Goal: Information Seeking & Learning: Learn about a topic

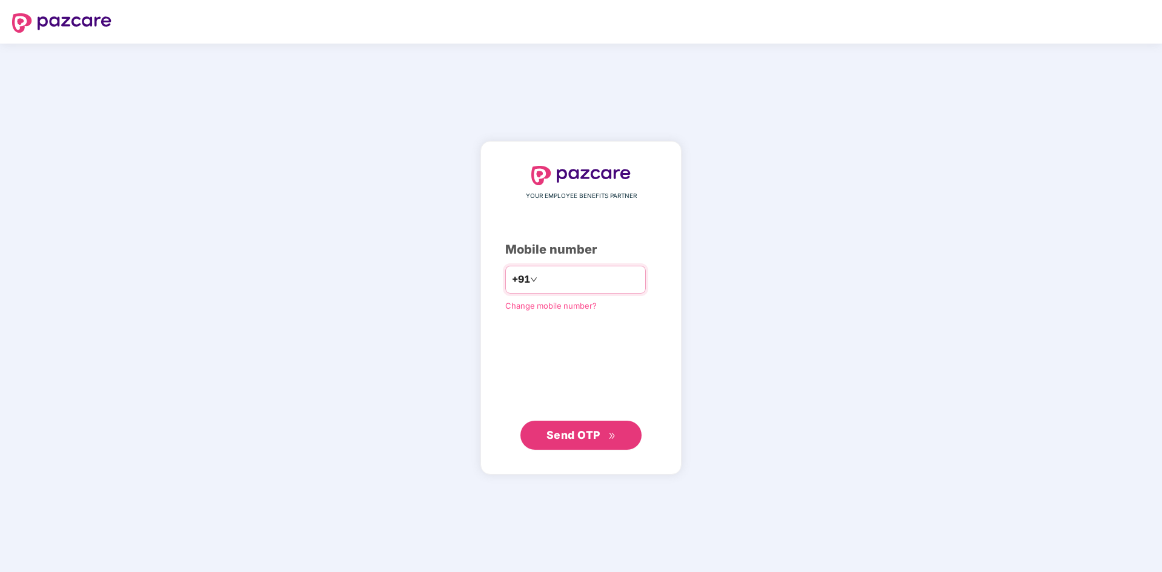
click at [575, 284] on input "number" at bounding box center [589, 279] width 99 height 19
type input "**********"
click at [613, 435] on icon "double-right" at bounding box center [611, 436] width 5 height 6
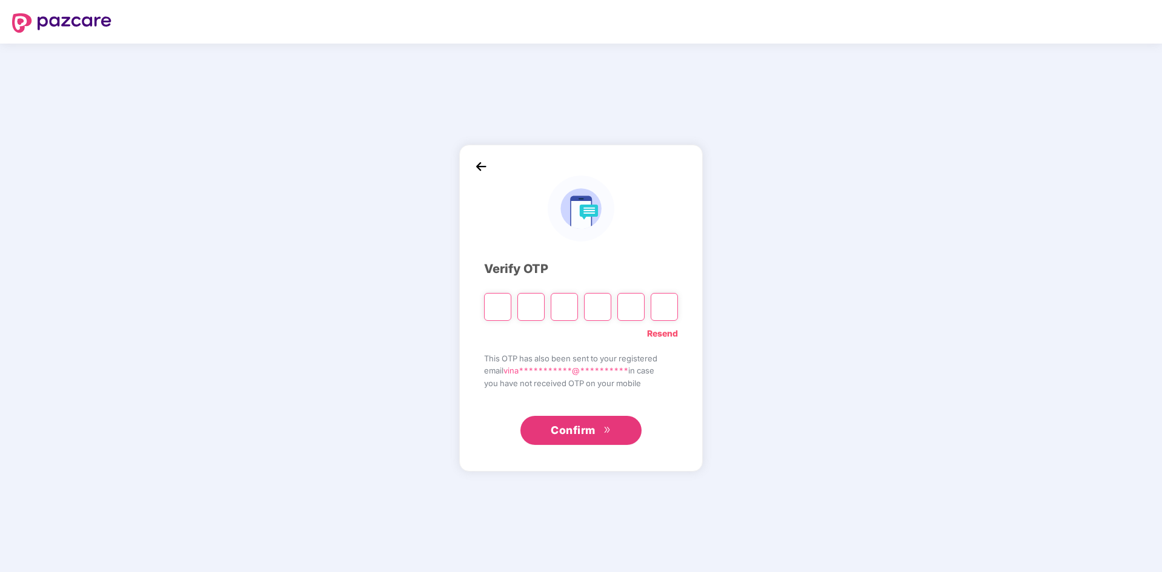
type input "*"
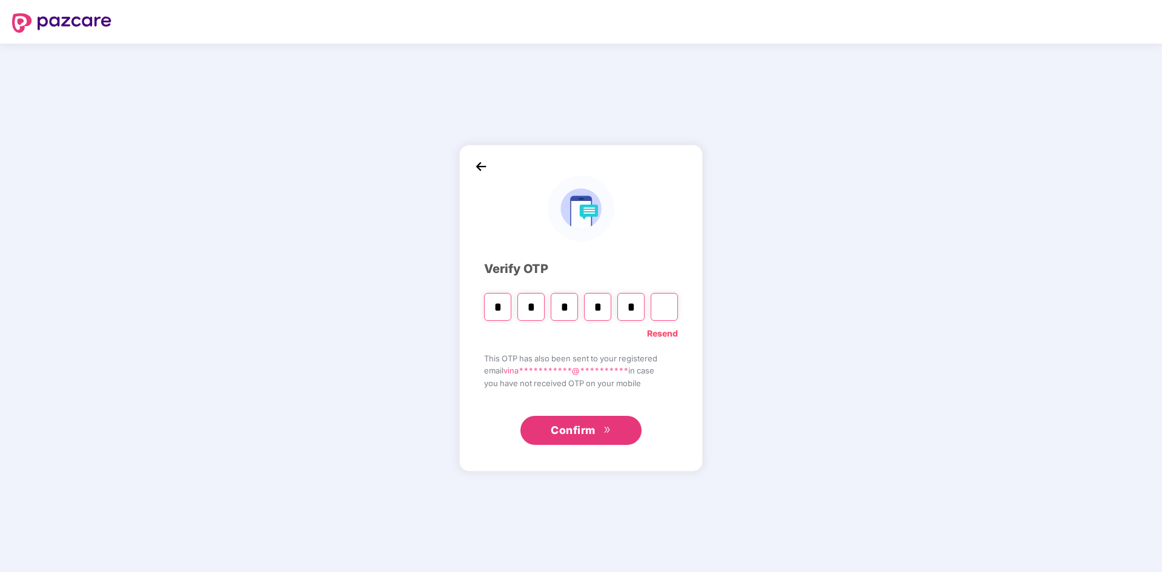
type input "*"
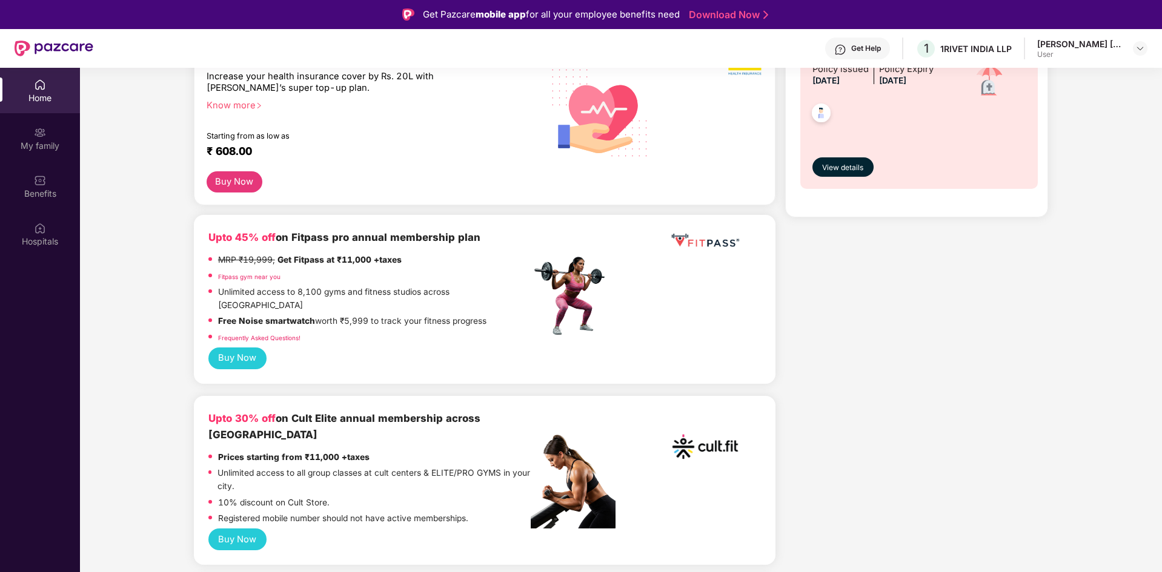
scroll to position [424, 0]
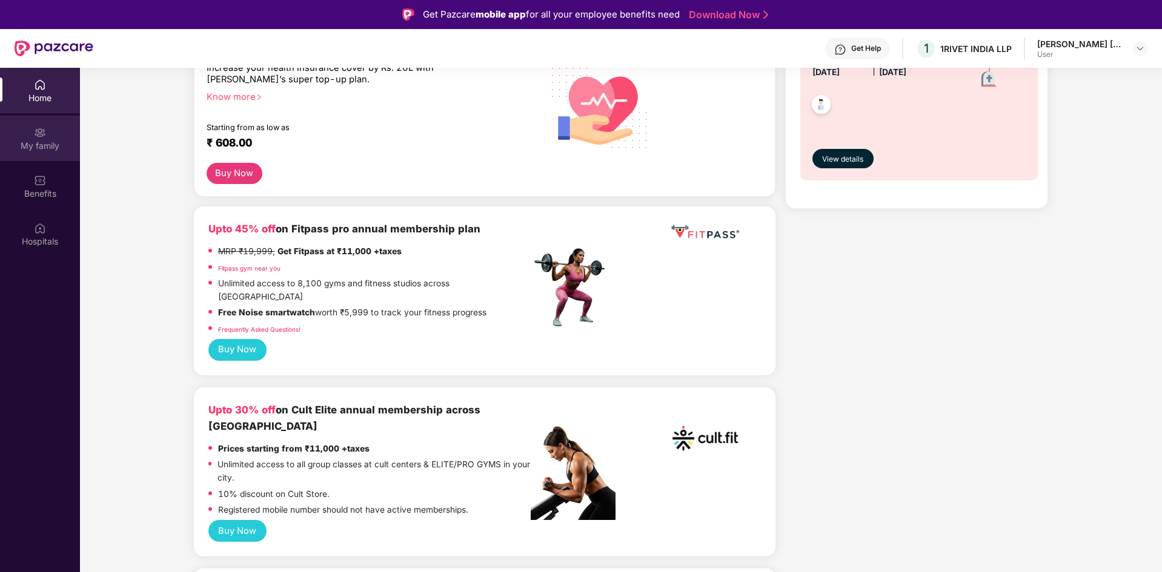
click at [42, 134] on img at bounding box center [40, 133] width 12 height 12
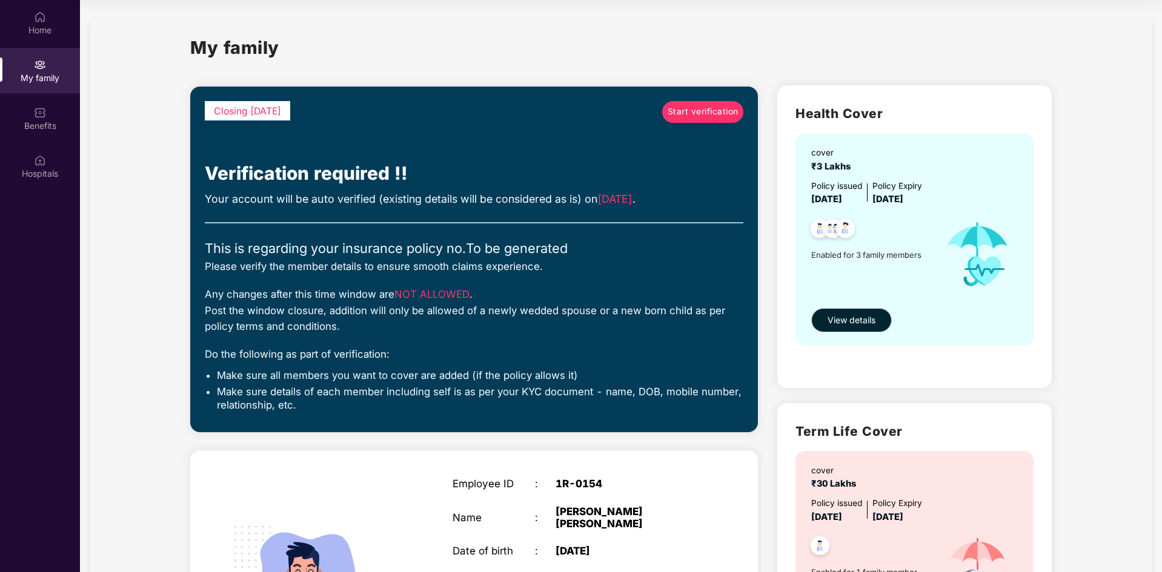
click at [866, 325] on span "View details" at bounding box center [851, 320] width 48 height 13
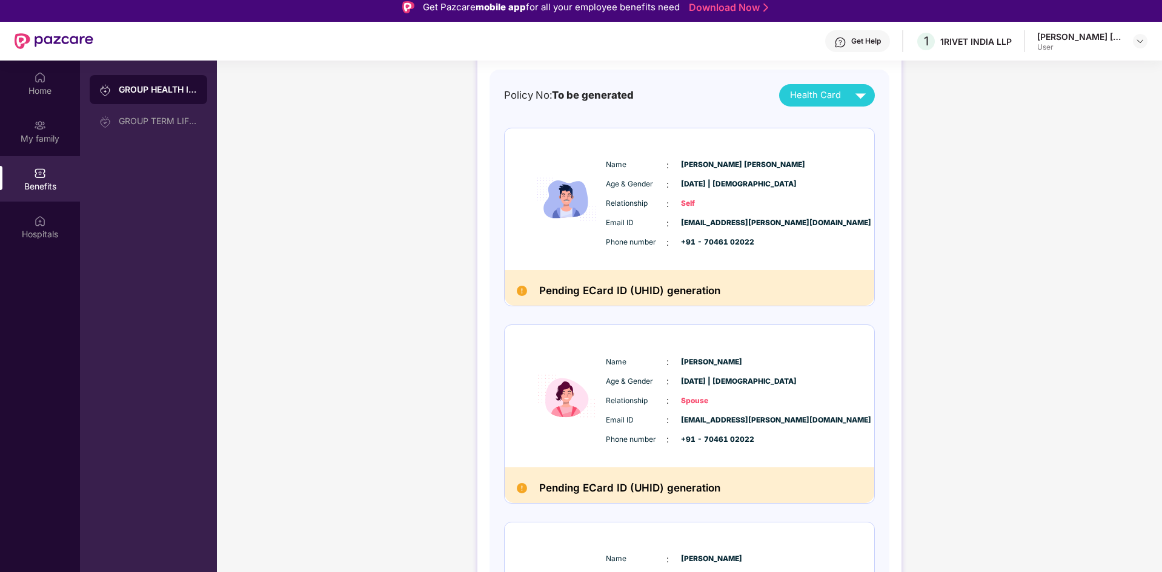
scroll to position [76, 0]
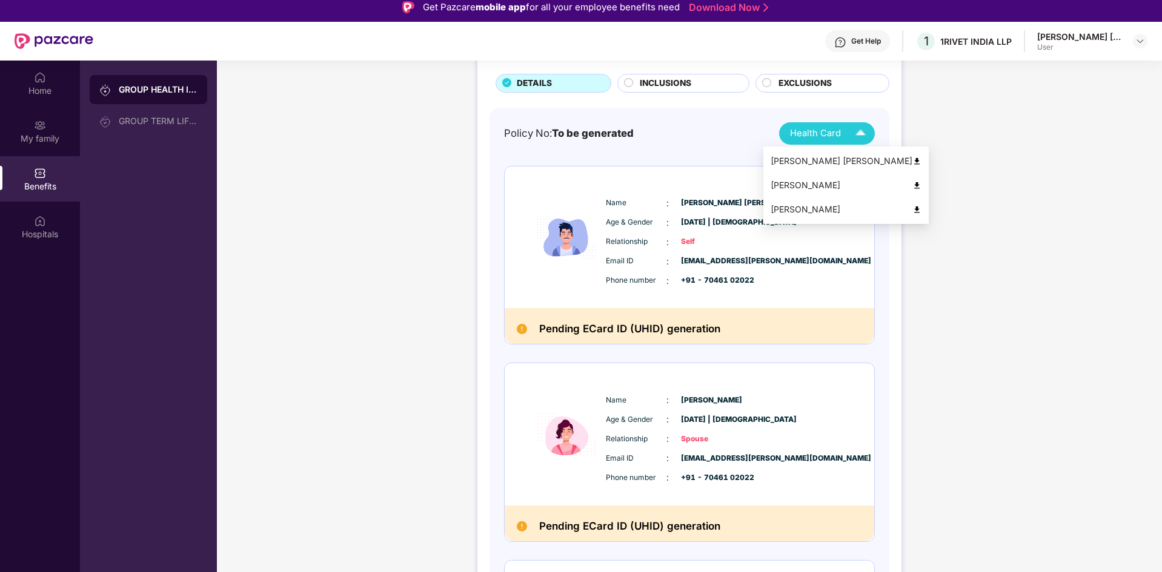
click at [912, 160] on img at bounding box center [916, 161] width 9 height 9
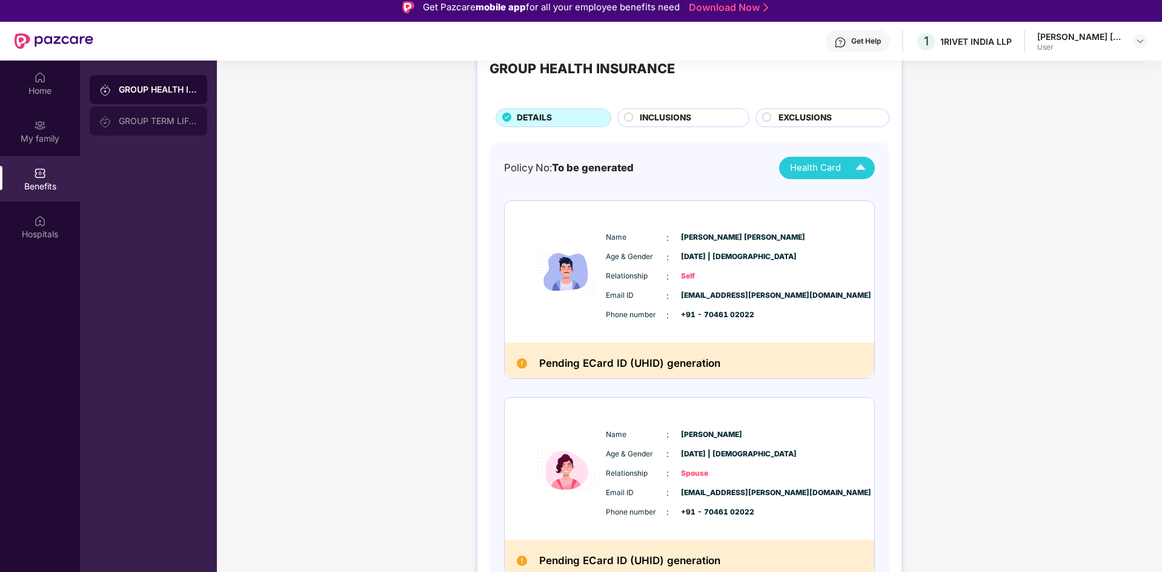
scroll to position [15, 0]
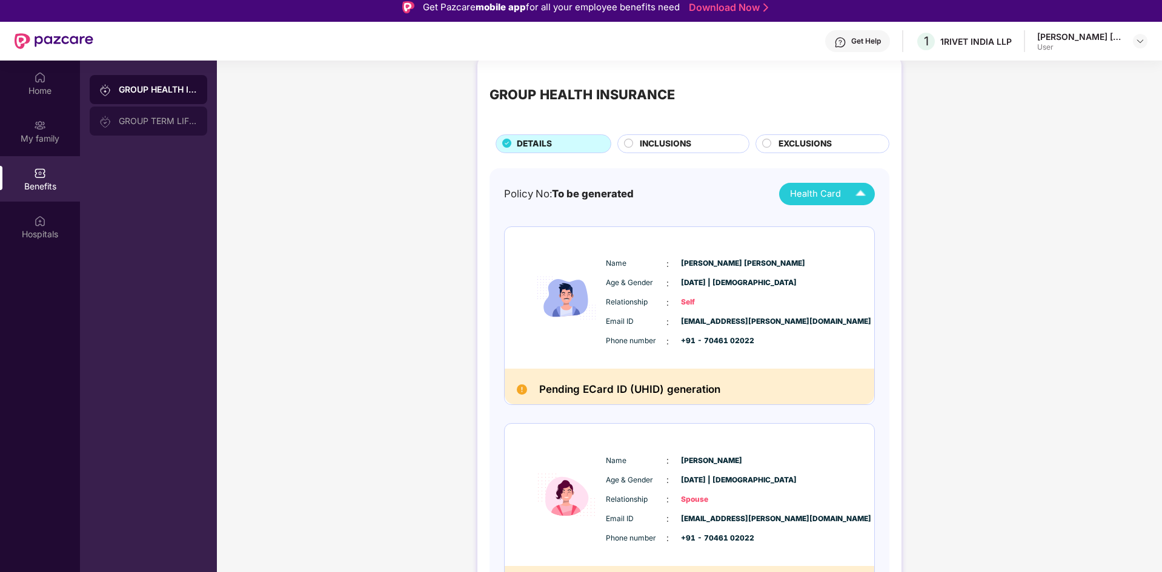
click at [137, 127] on div "GROUP TERM LIFE INSURANCE" at bounding box center [149, 121] width 118 height 29
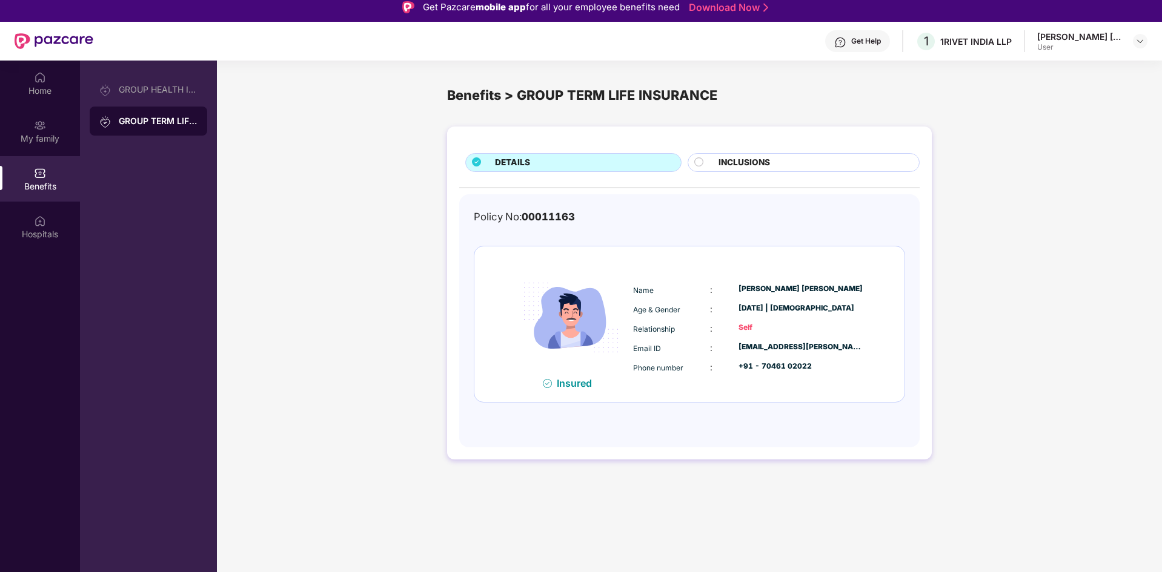
click at [781, 157] on div "INCLUSIONS" at bounding box center [812, 163] width 200 height 15
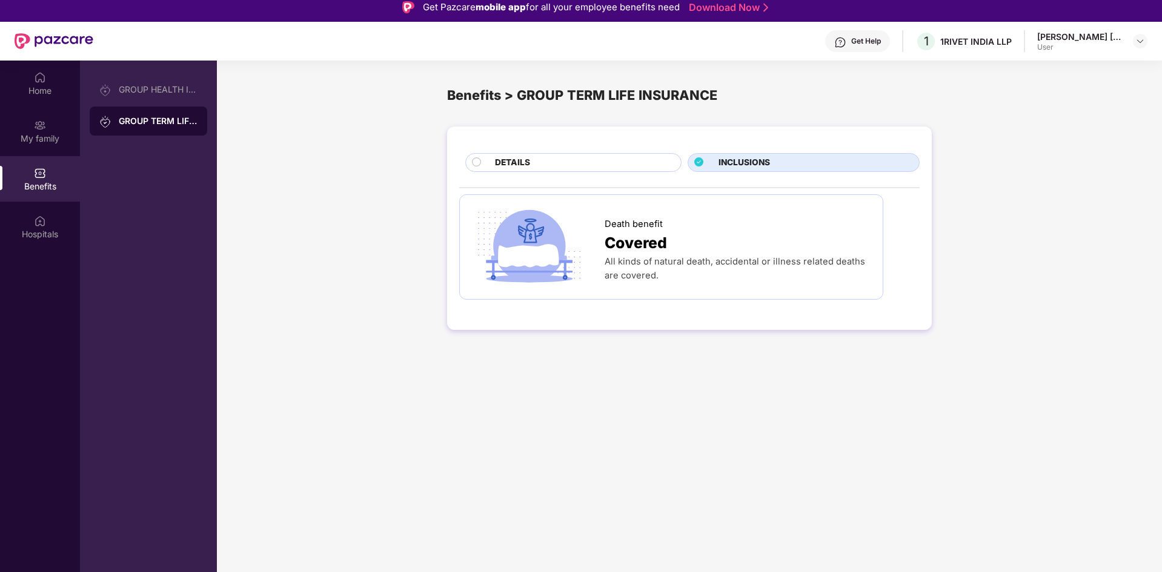
click at [599, 164] on div "DETAILS" at bounding box center [582, 163] width 186 height 15
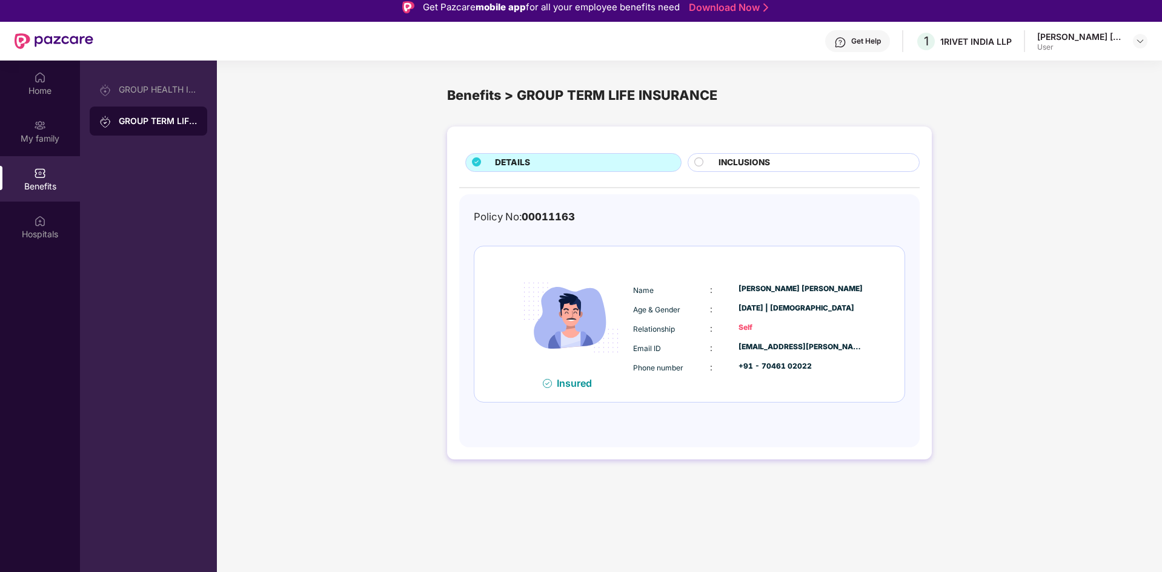
click at [724, 164] on span "INCLUSIONS" at bounding box center [743, 162] width 51 height 13
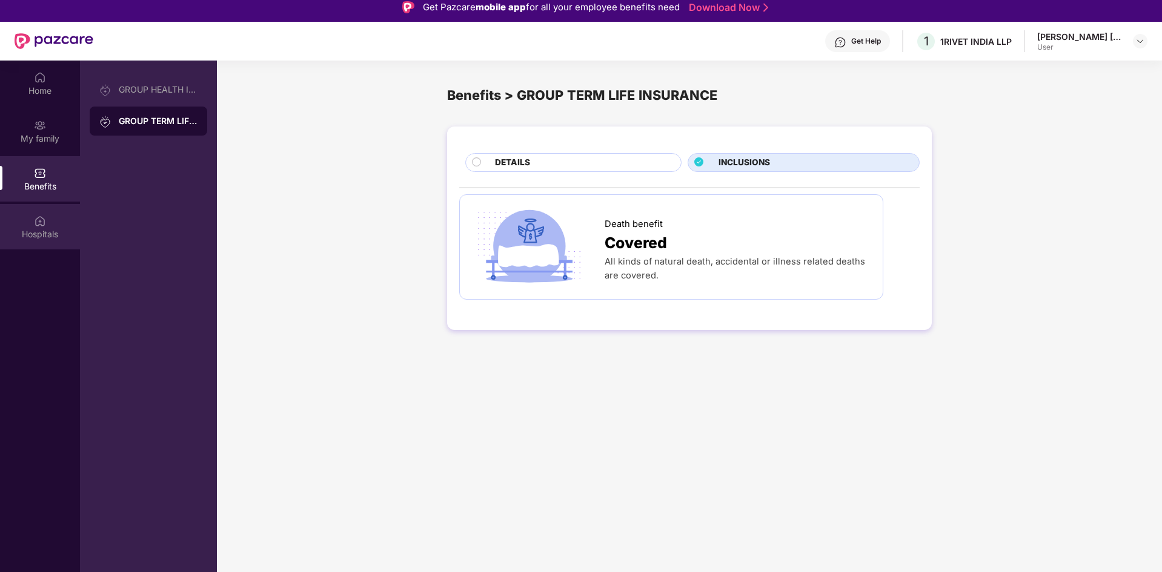
click at [30, 237] on div "Hospitals" at bounding box center [40, 234] width 80 height 12
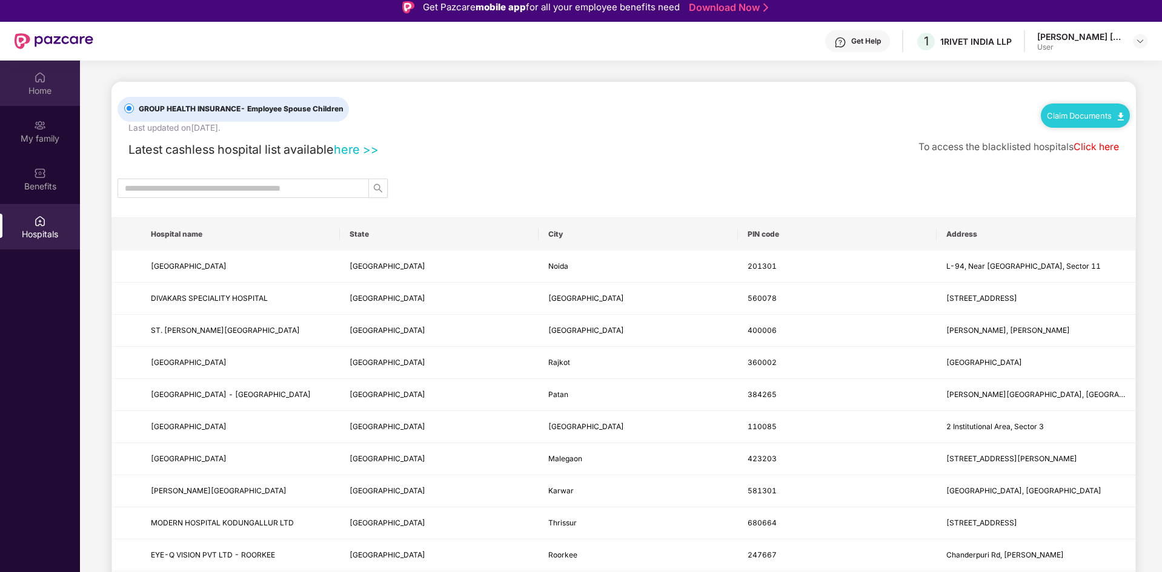
click at [37, 85] on div "Home" at bounding box center [40, 91] width 80 height 12
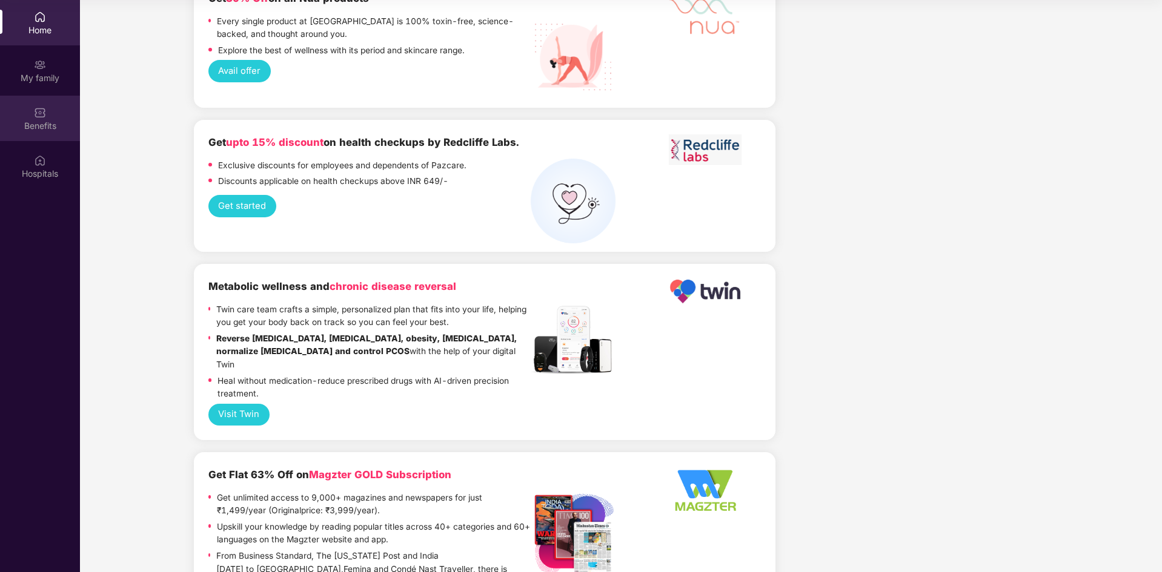
scroll to position [2105, 0]
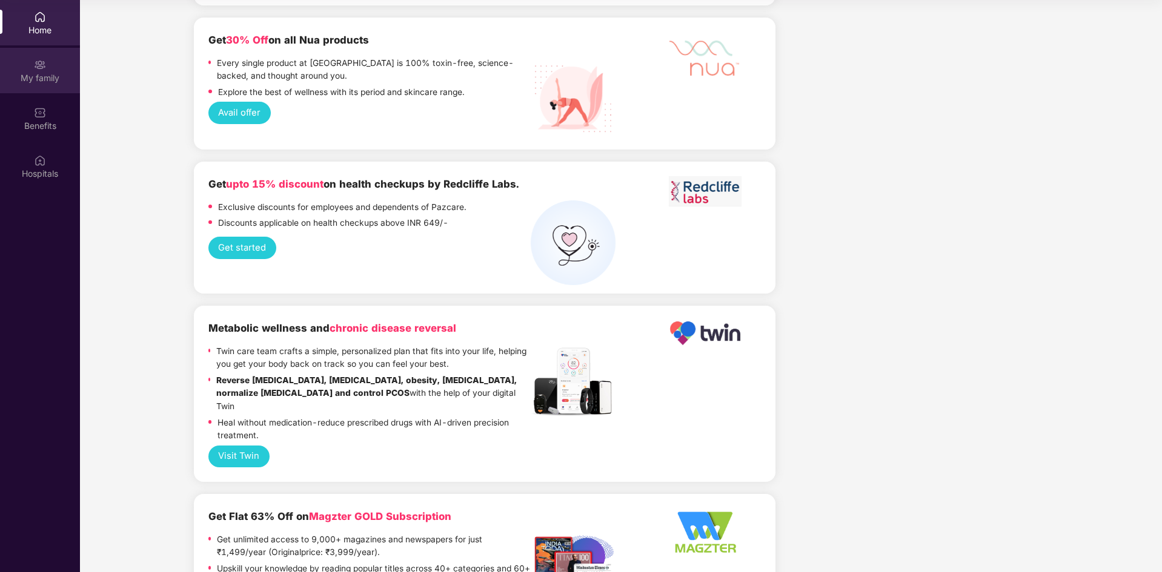
click at [25, 88] on div "My family" at bounding box center [40, 70] width 80 height 45
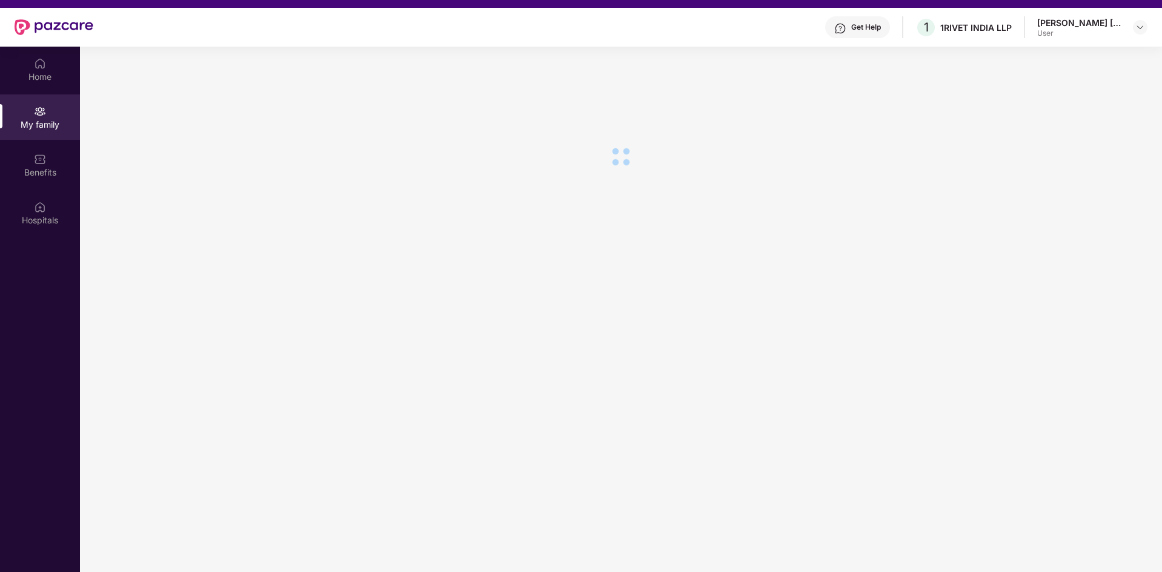
scroll to position [0, 0]
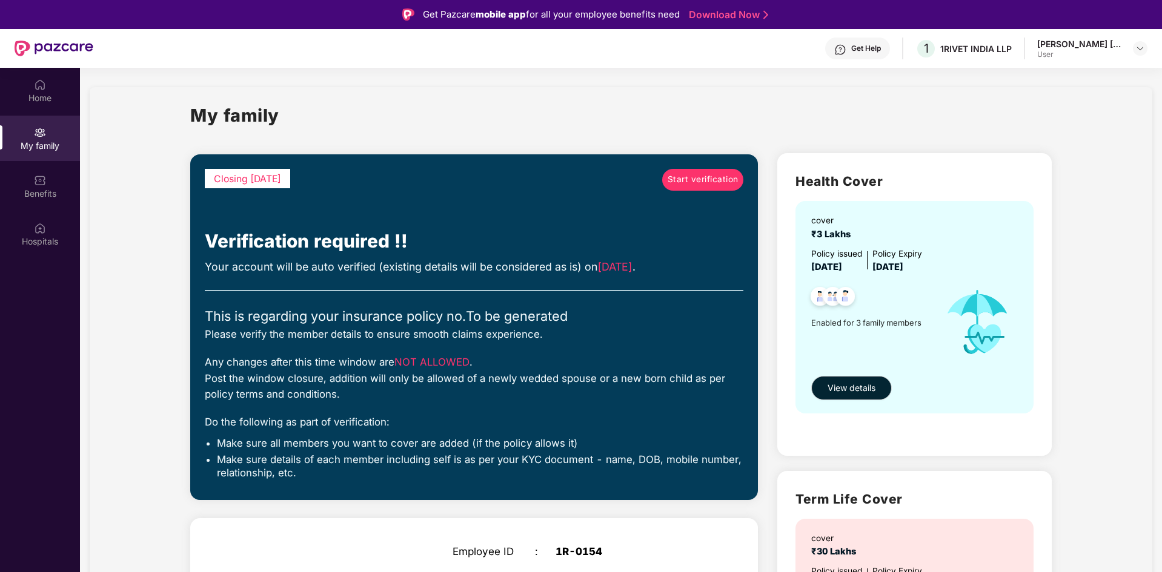
click at [1102, 55] on div "User" at bounding box center [1079, 55] width 85 height 10
click at [1141, 48] on img at bounding box center [1140, 49] width 10 height 10
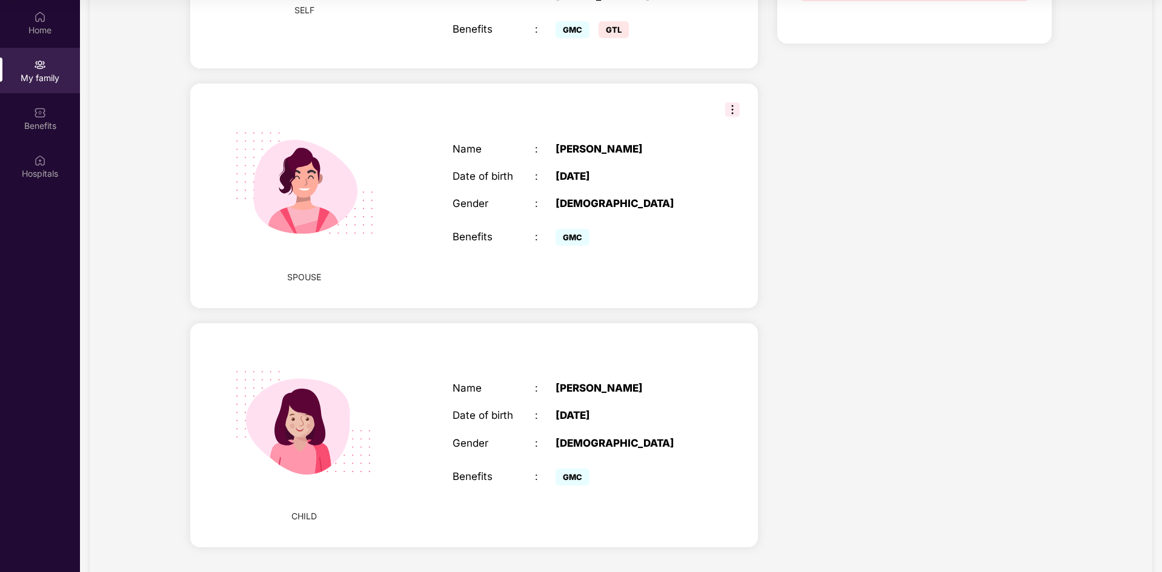
scroll to position [177, 0]
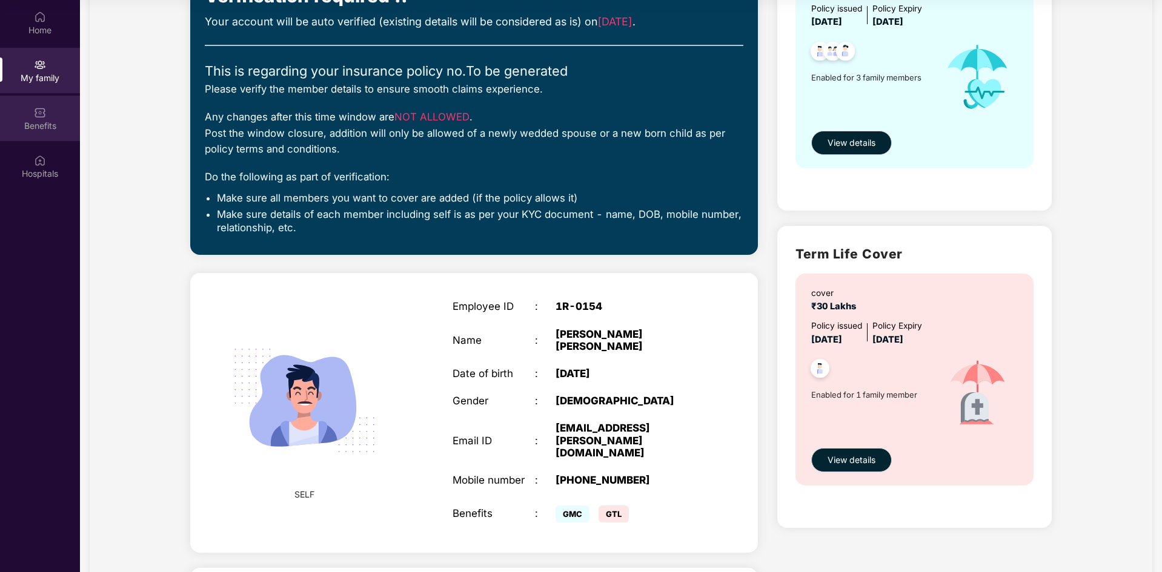
click at [38, 123] on div "Benefits" at bounding box center [40, 126] width 80 height 12
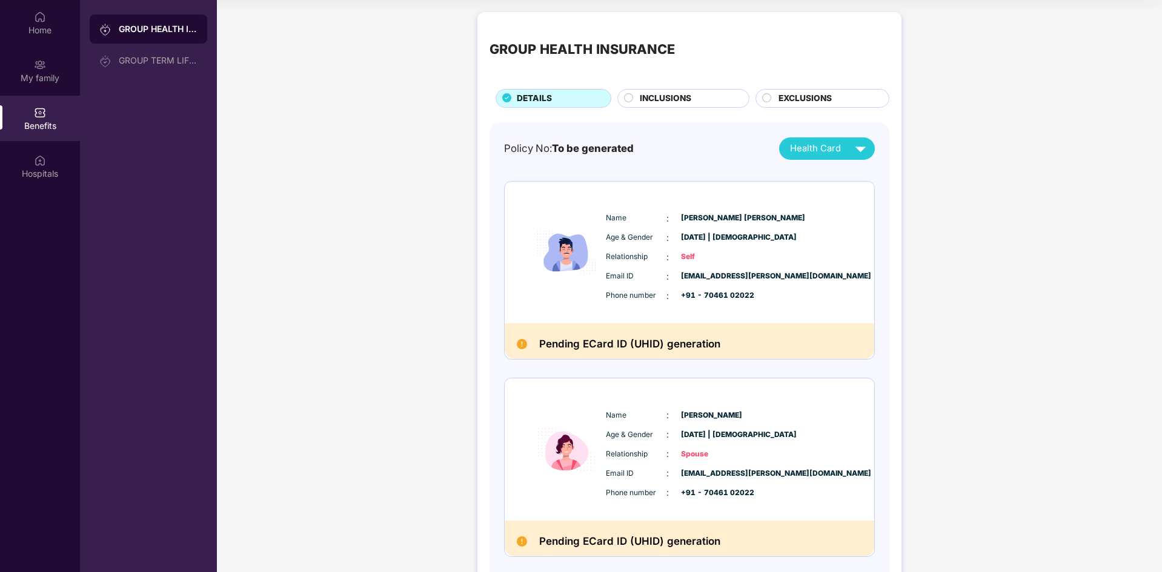
click at [797, 93] on span "EXCLUSIONS" at bounding box center [804, 98] width 53 height 13
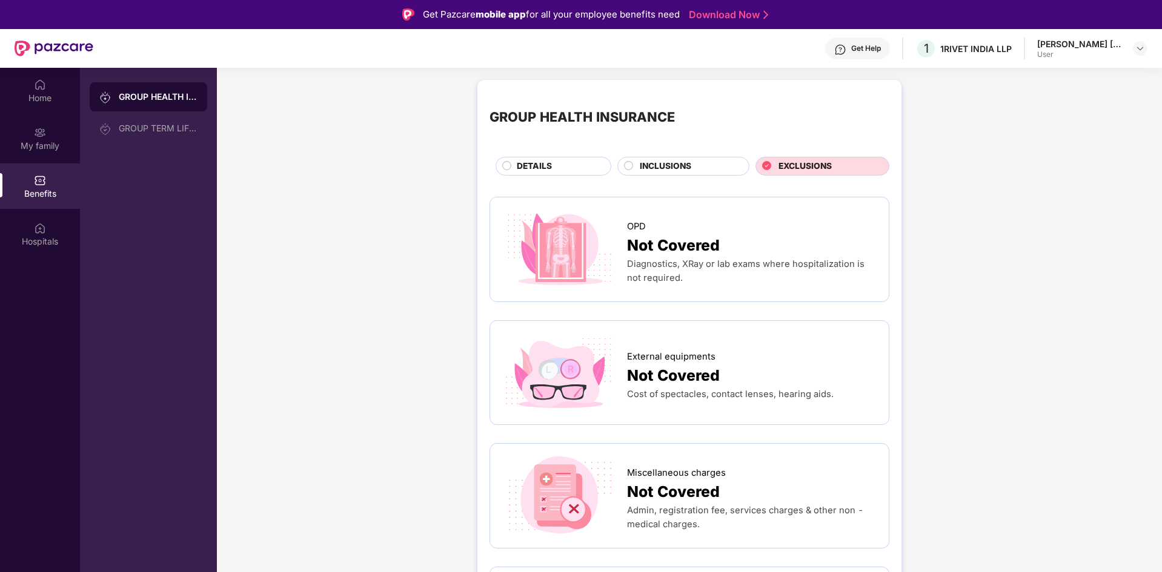
click at [691, 167] on div "INCLUSIONS" at bounding box center [688, 167] width 109 height 15
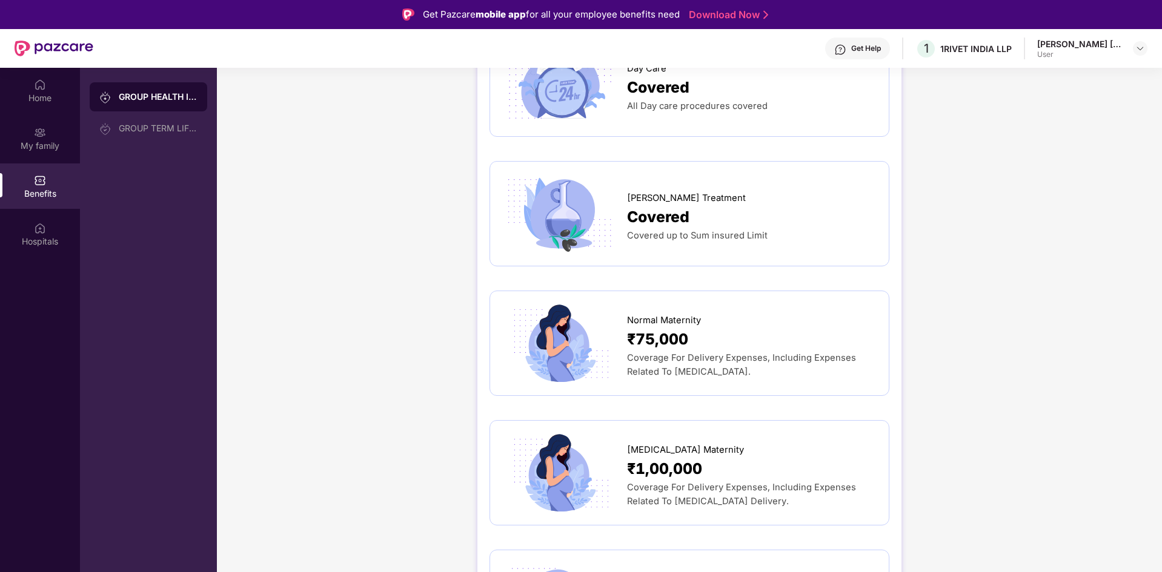
scroll to position [1393, 0]
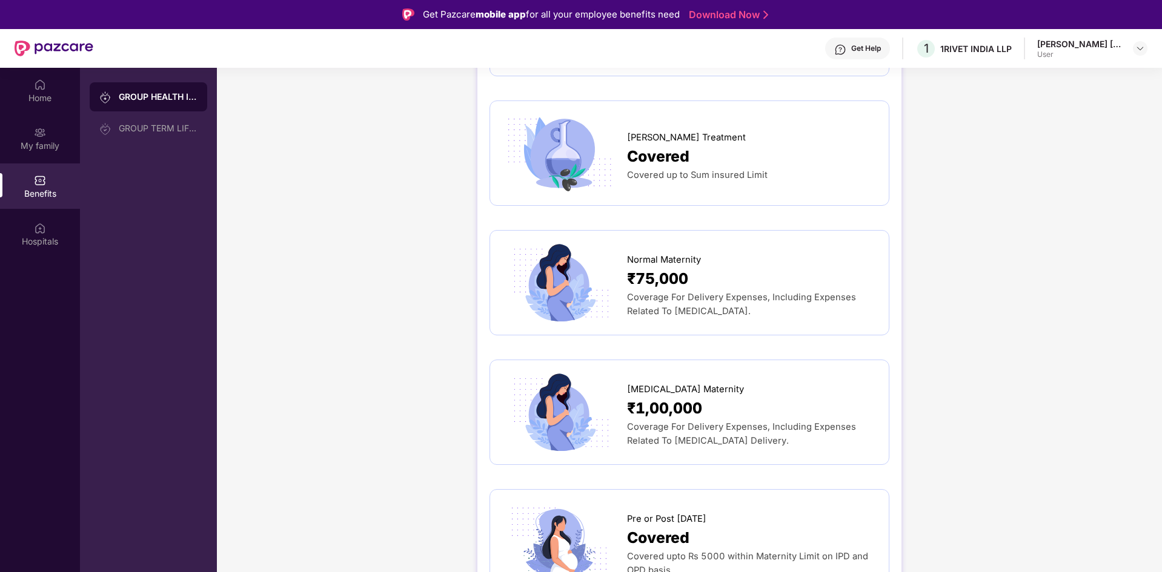
drag, startPoint x: 620, startPoint y: 225, endPoint x: 832, endPoint y: 287, distance: 220.2
click at [832, 287] on div "Normal Maternity ₹75,000 Coverage For Delivery Expenses, Including Expenses Rel…" at bounding box center [689, 283] width 374 height 80
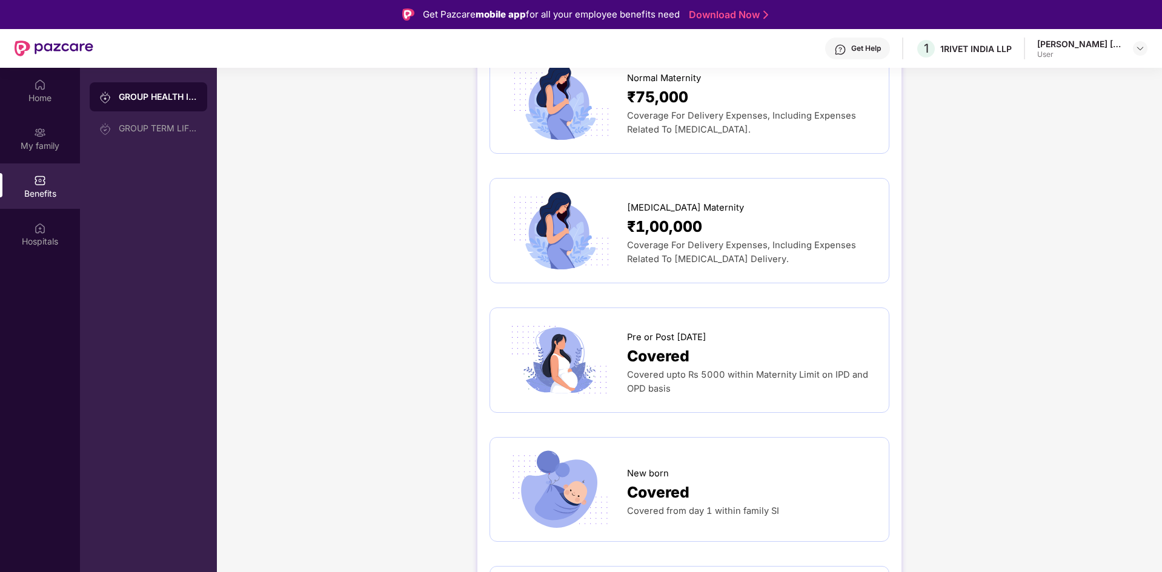
scroll to position [1635, 0]
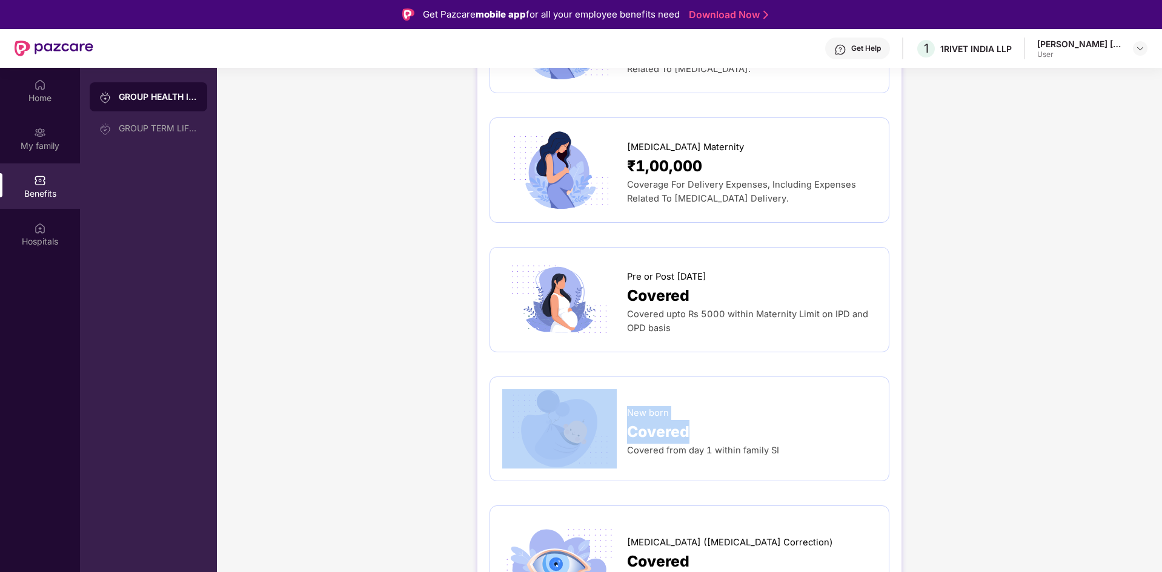
drag, startPoint x: 619, startPoint y: 379, endPoint x: 790, endPoint y: 405, distance: 172.9
click at [789, 405] on div "New born Covered Covered from day 1 within family SI" at bounding box center [689, 429] width 374 height 80
click at [801, 420] on div "Covered" at bounding box center [752, 432] width 250 height 24
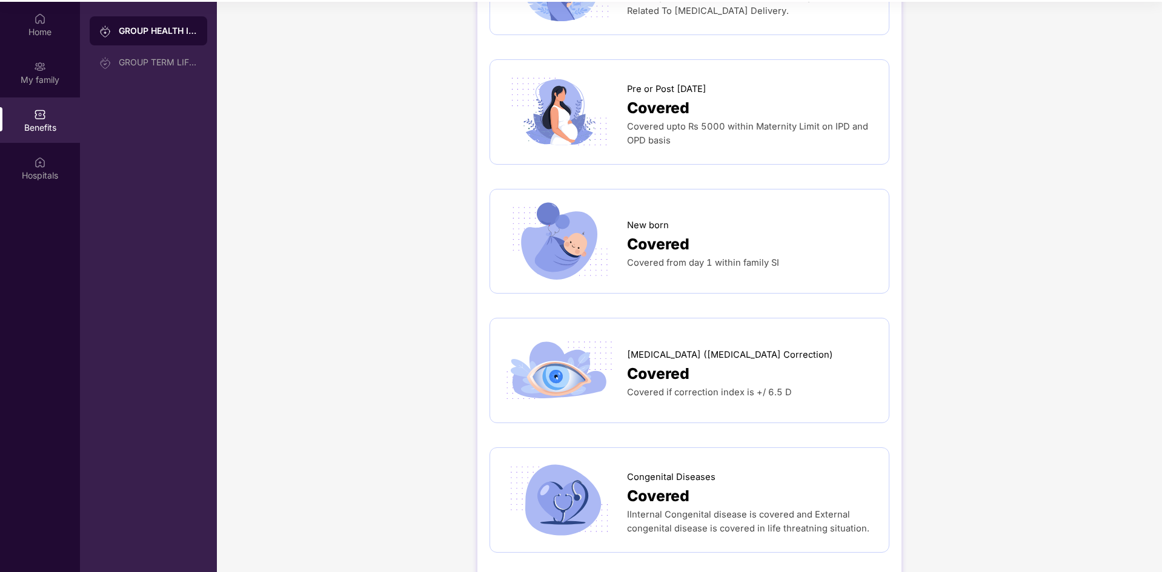
scroll to position [68, 0]
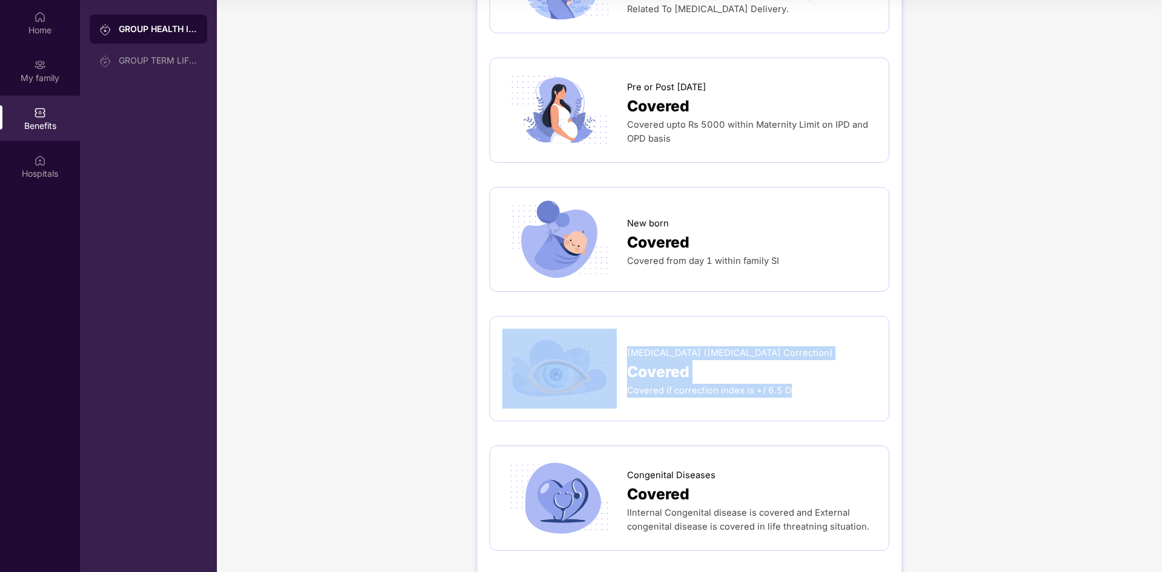
drag, startPoint x: 810, startPoint y: 368, endPoint x: 564, endPoint y: 331, distance: 249.4
click at [564, 331] on div "[MEDICAL_DATA] ([MEDICAL_DATA] Correction) Covered Covered if correction index …" at bounding box center [689, 369] width 374 height 80
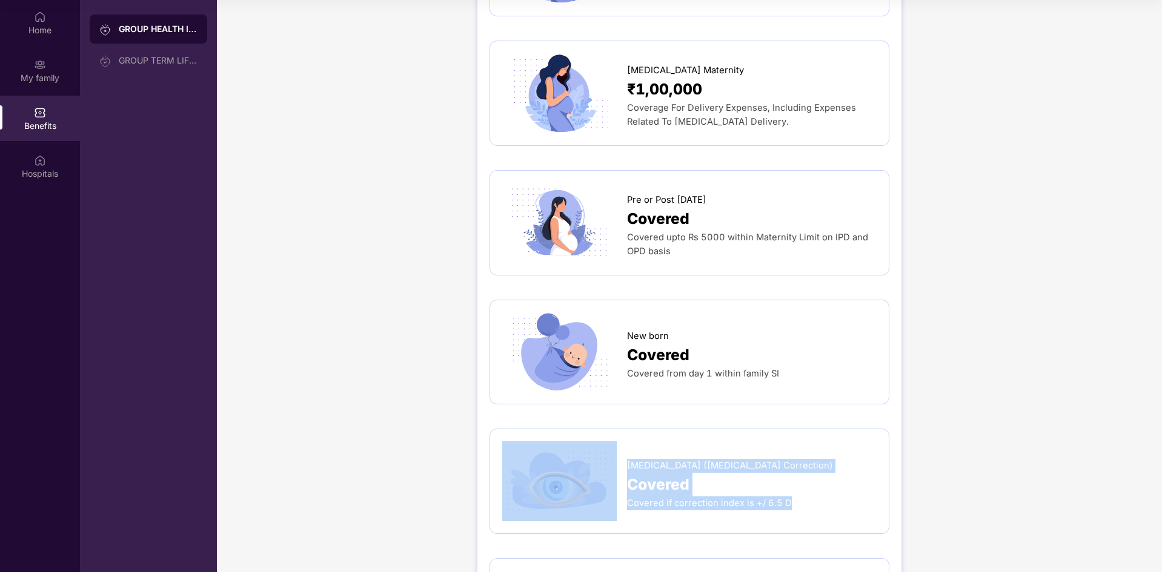
scroll to position [1636, 0]
